Goal: Navigation & Orientation: Find specific page/section

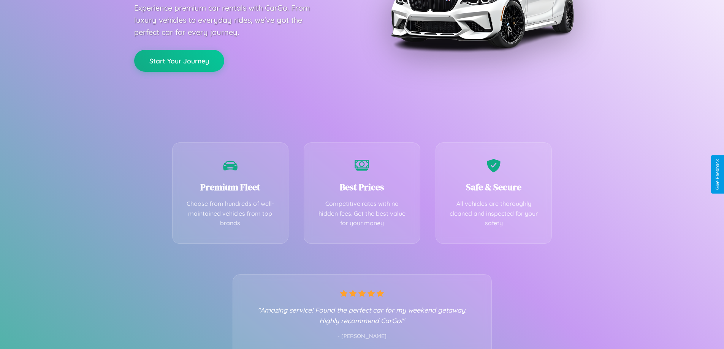
scroll to position [150, 0]
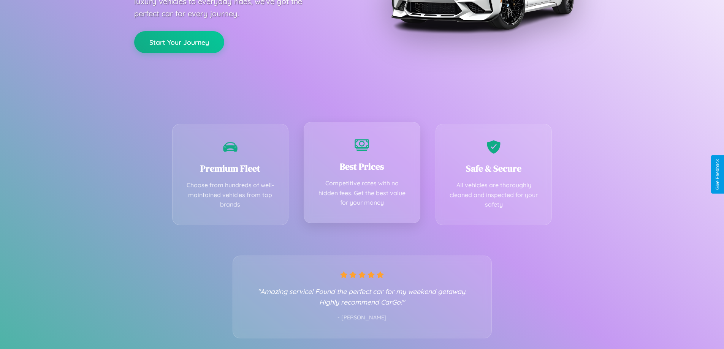
click at [362, 174] on div "Best Prices Competitive rates with no hidden fees. Get the best value for your …" at bounding box center [362, 172] width 117 height 101
click at [179, 41] on button "Start Your Journey" at bounding box center [179, 41] width 90 height 22
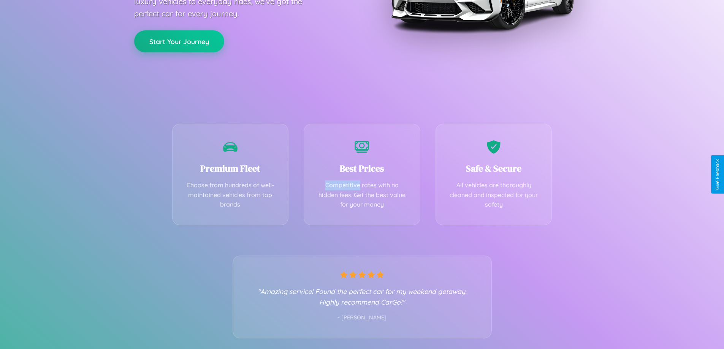
click at [179, 41] on button "Start Your Journey" at bounding box center [179, 41] width 90 height 22
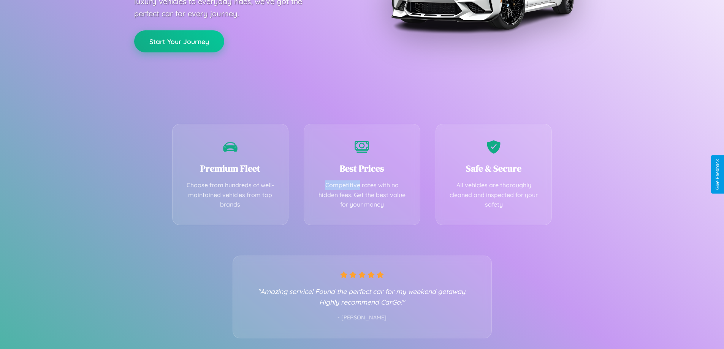
click at [179, 41] on button "Start Your Journey" at bounding box center [179, 41] width 90 height 22
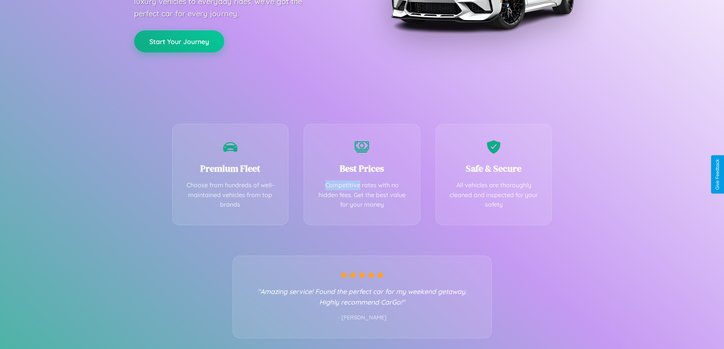
click at [179, 41] on button "Start Your Journey" at bounding box center [179, 41] width 90 height 22
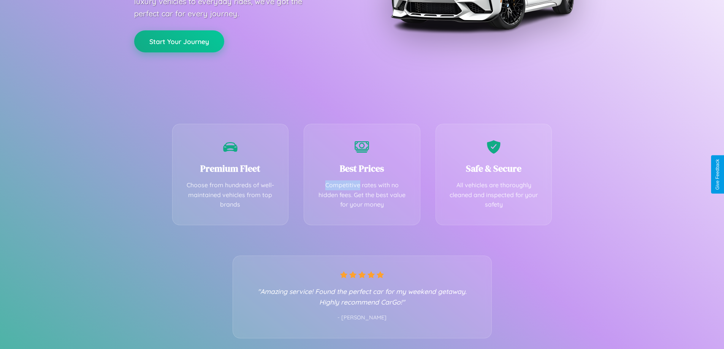
click at [179, 41] on button "Start Your Journey" at bounding box center [179, 41] width 90 height 22
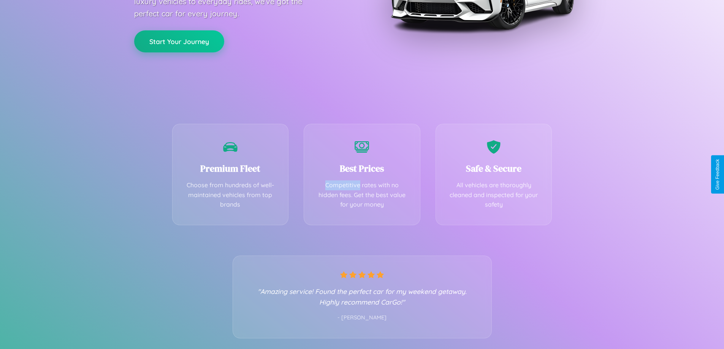
click at [179, 41] on button "Start Your Journey" at bounding box center [179, 41] width 90 height 22
